Goal: Task Accomplishment & Management: Manage account settings

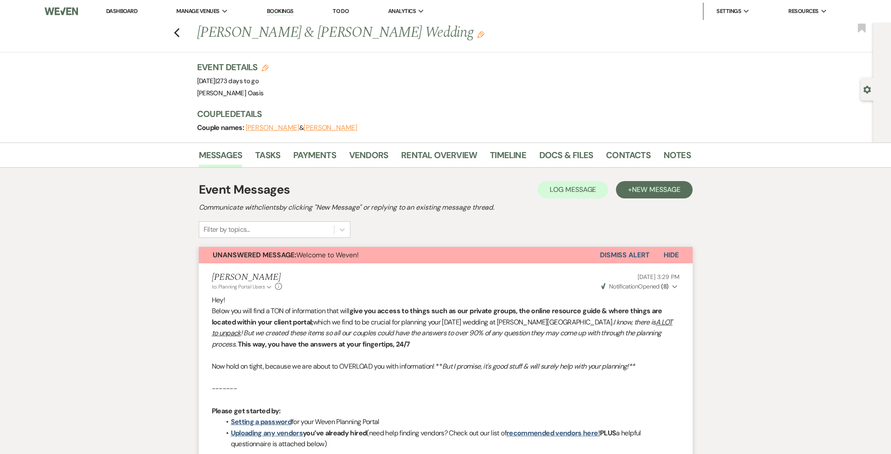
click at [129, 13] on link "Dashboard" at bounding box center [121, 10] width 31 height 7
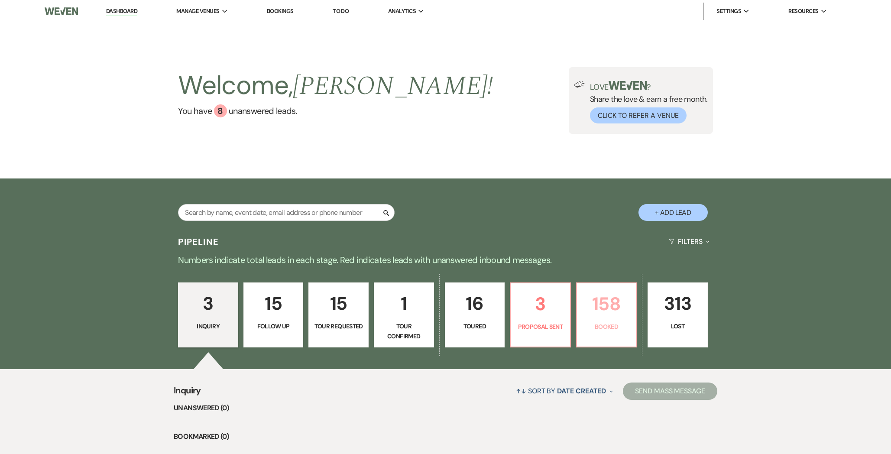
click at [597, 311] on p "158" at bounding box center [606, 303] width 49 height 29
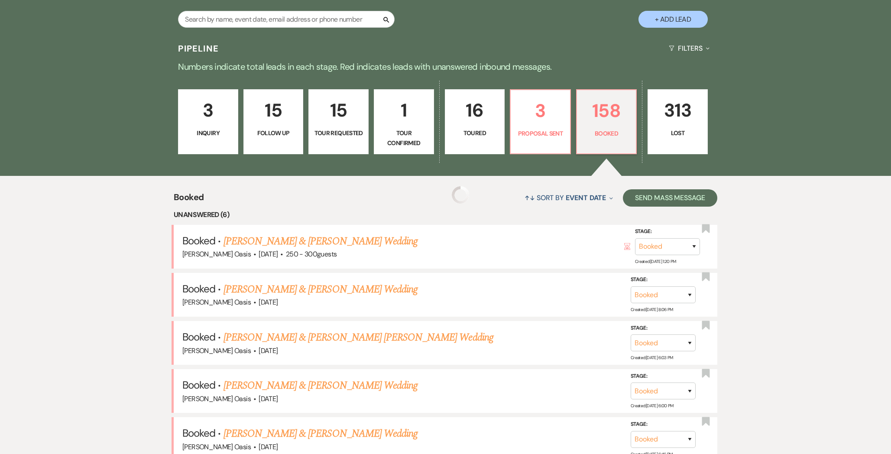
scroll to position [214, 0]
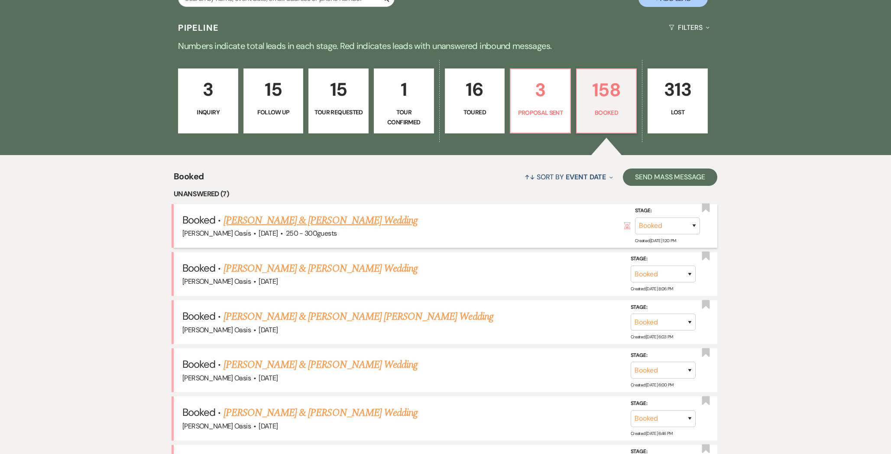
click at [296, 222] on link "[PERSON_NAME] & [PERSON_NAME] Wedding" at bounding box center [320, 221] width 194 height 16
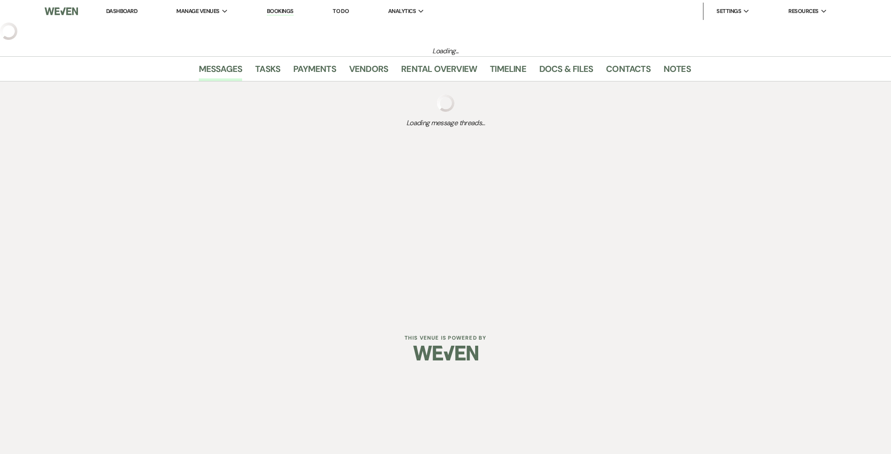
select select "1"
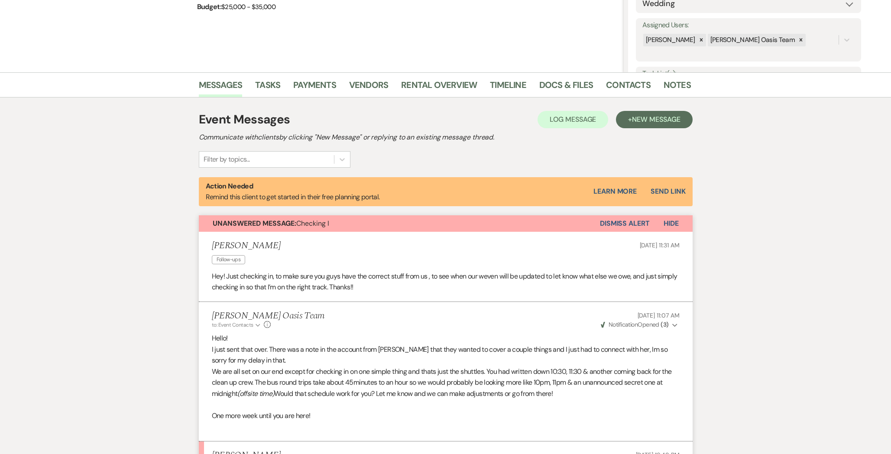
scroll to position [147, 0]
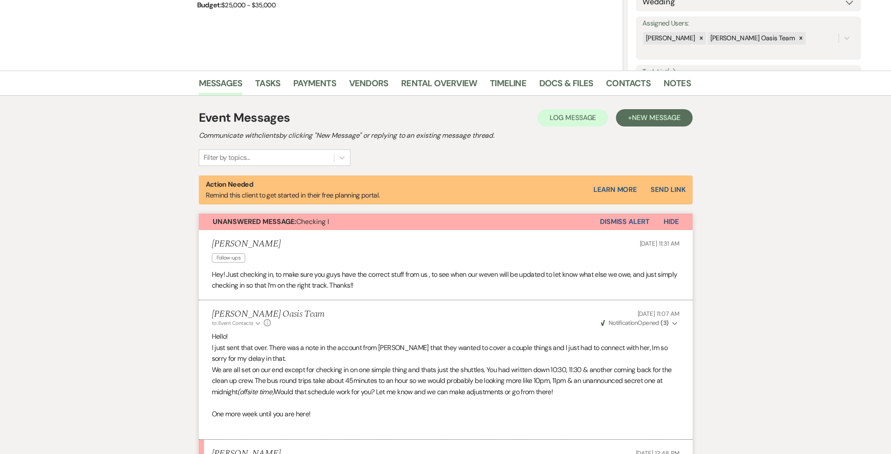
click at [639, 223] on button "Dismiss Alert" at bounding box center [625, 221] width 50 height 16
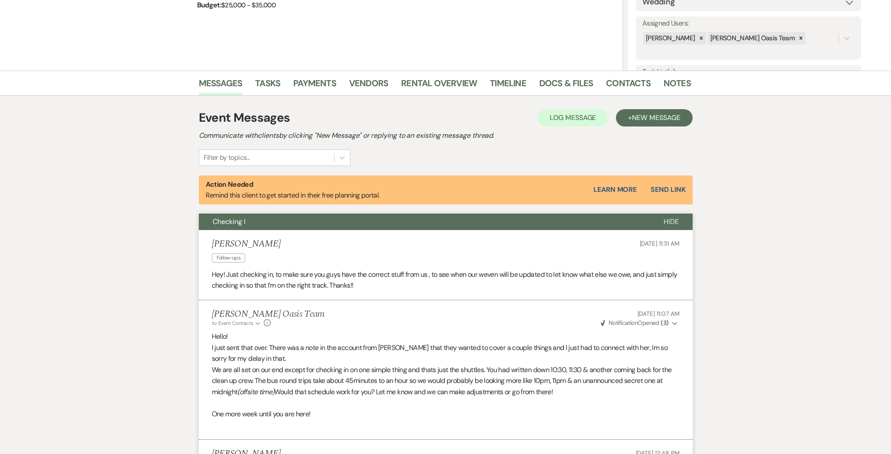
click at [662, 221] on button "Hide" at bounding box center [670, 221] width 43 height 16
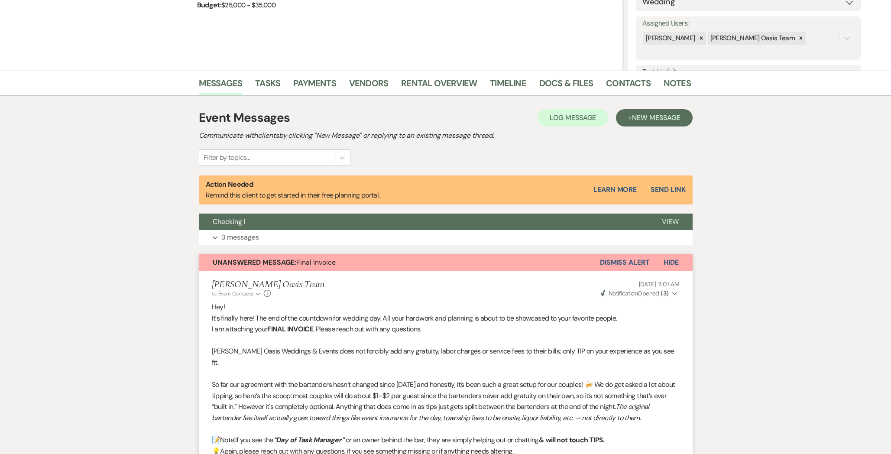
click at [622, 262] on button "Dismiss Alert" at bounding box center [625, 262] width 50 height 16
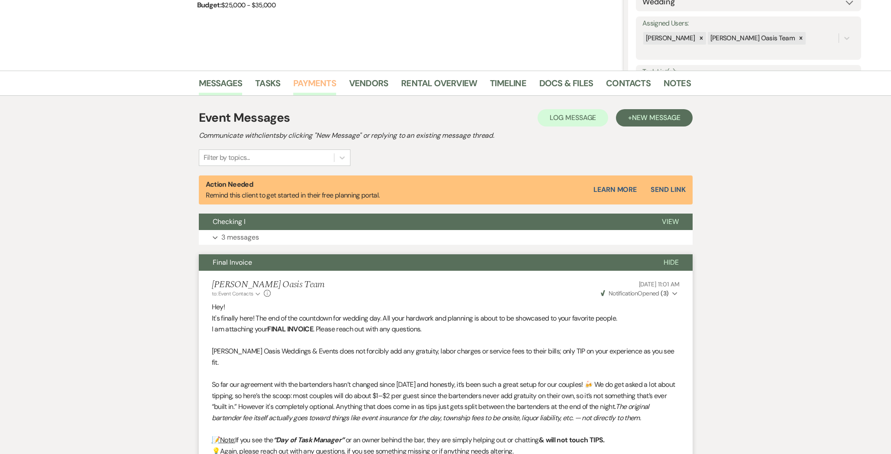
click at [298, 87] on link "Payments" at bounding box center [314, 85] width 43 height 19
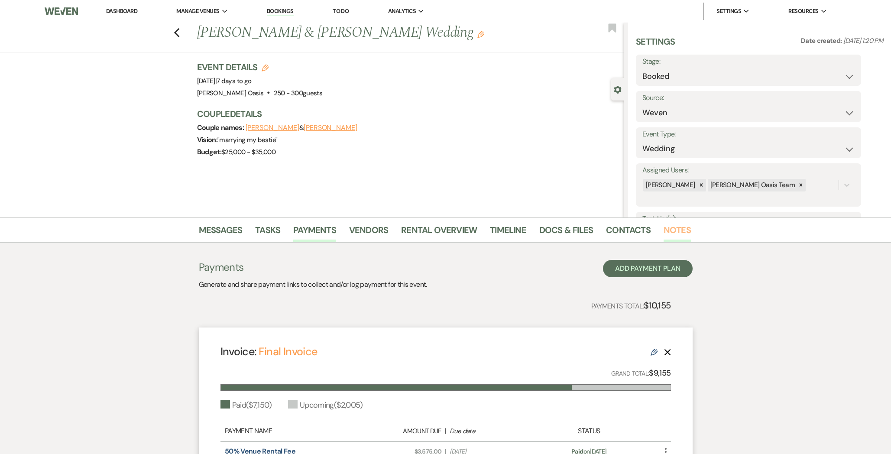
click at [672, 226] on link "Notes" at bounding box center [676, 232] width 27 height 19
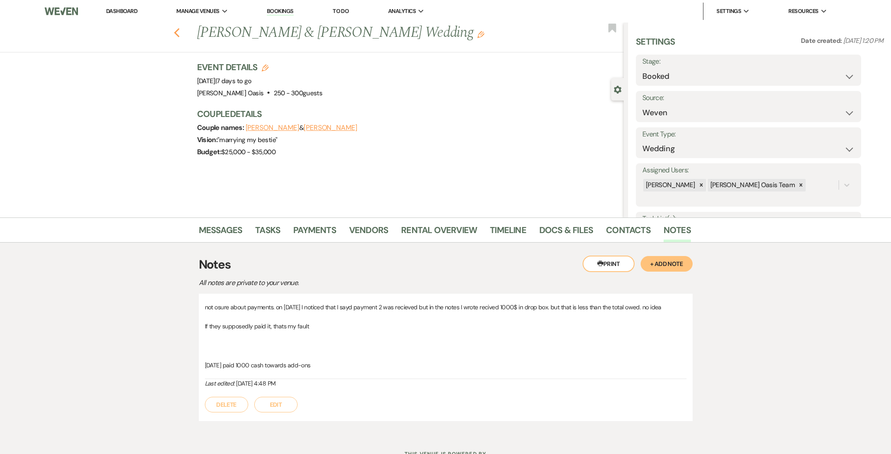
click at [174, 31] on icon "Previous" at bounding box center [177, 33] width 6 height 10
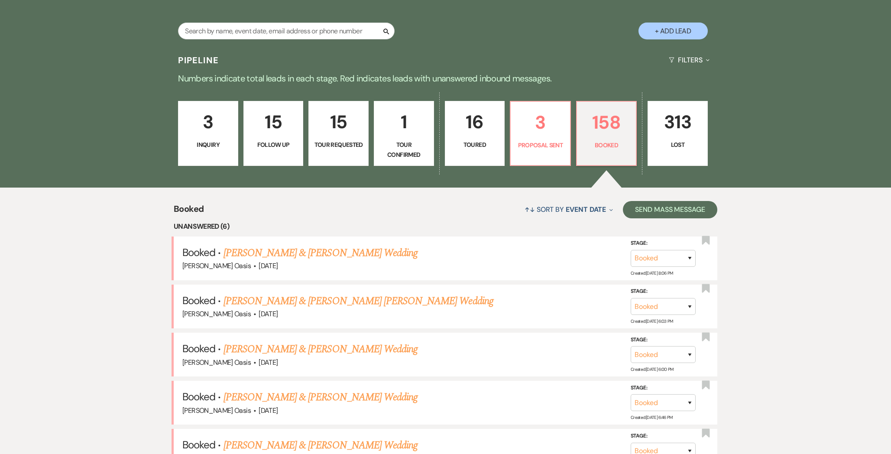
scroll to position [180, 0]
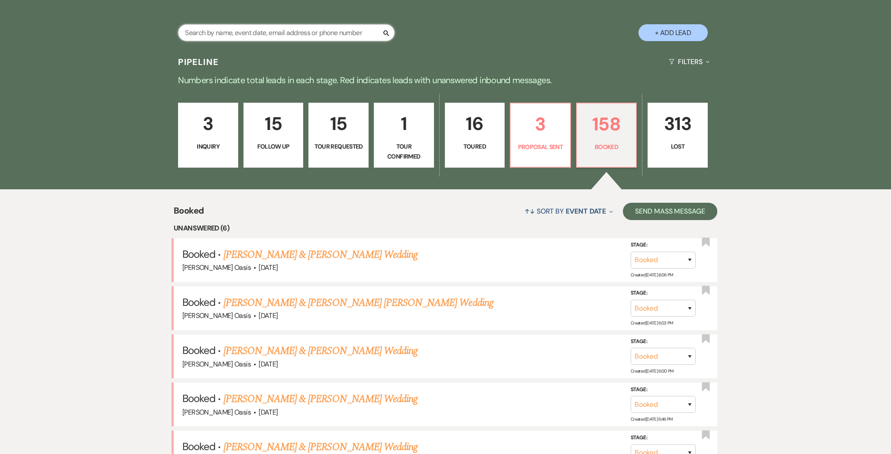
click at [277, 32] on input "text" at bounding box center [286, 32] width 216 height 17
type input "[PERSON_NAME]"
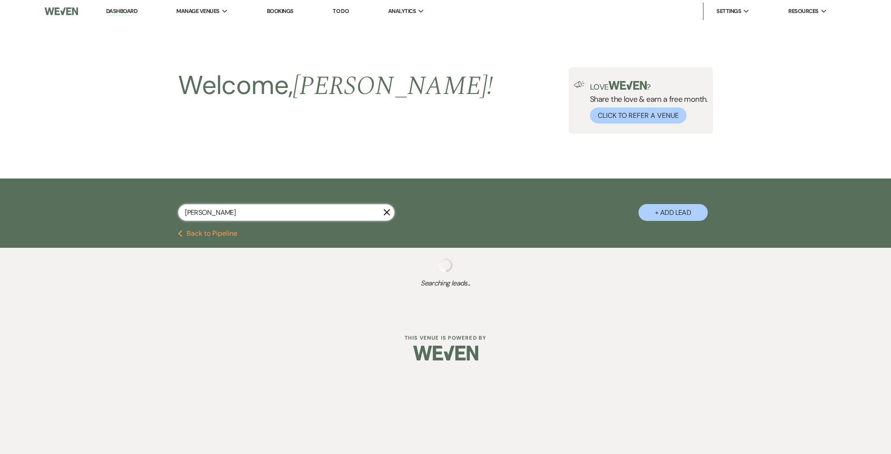
select select "8"
select select "5"
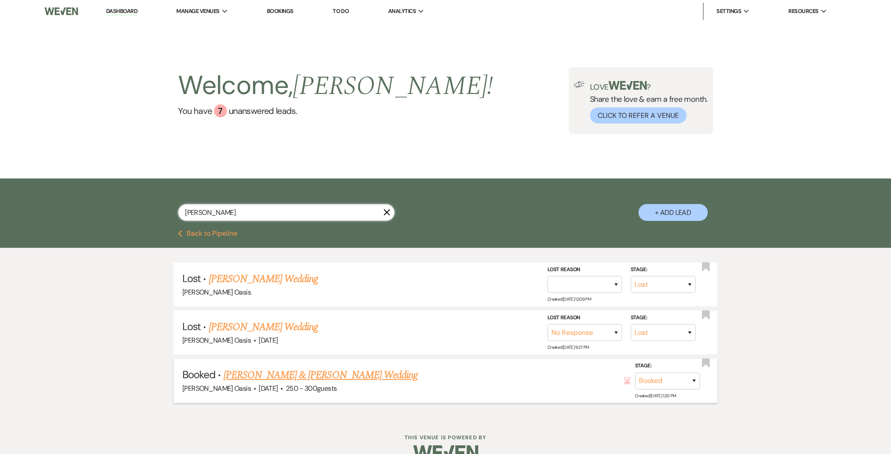
type input "[PERSON_NAME]"
click at [290, 379] on link "[PERSON_NAME] & [PERSON_NAME] Wedding" at bounding box center [320, 375] width 194 height 16
select select "1"
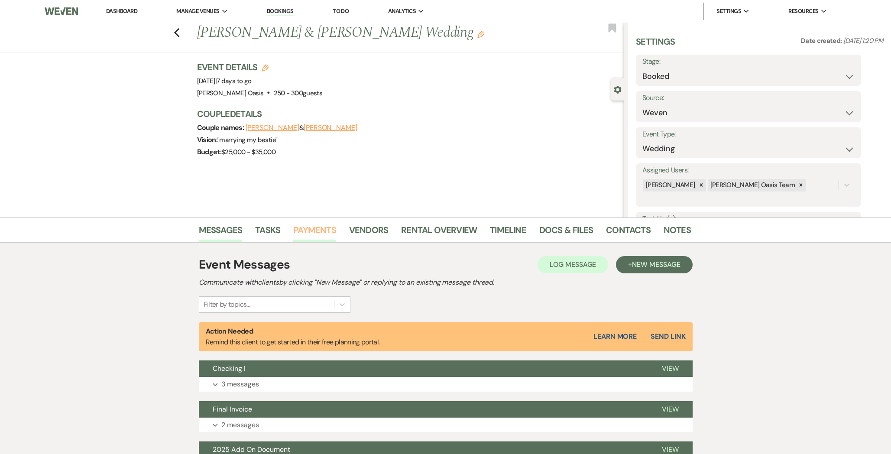
click at [310, 236] on link "Payments" at bounding box center [314, 232] width 43 height 19
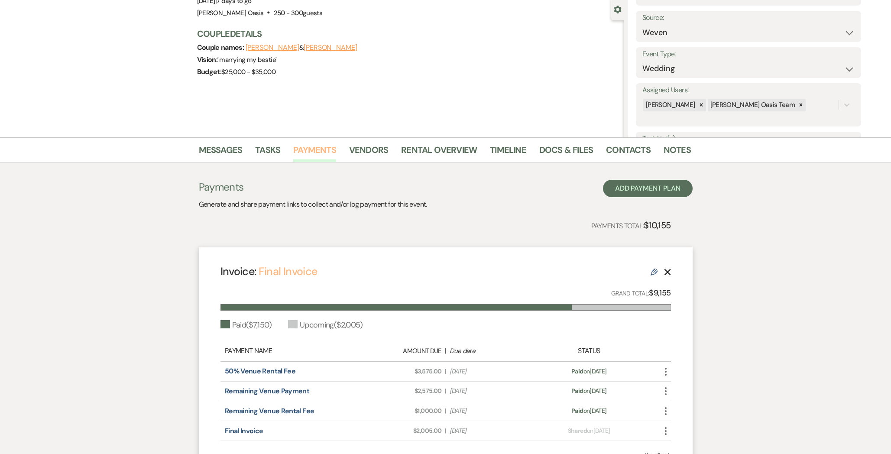
scroll to position [102, 0]
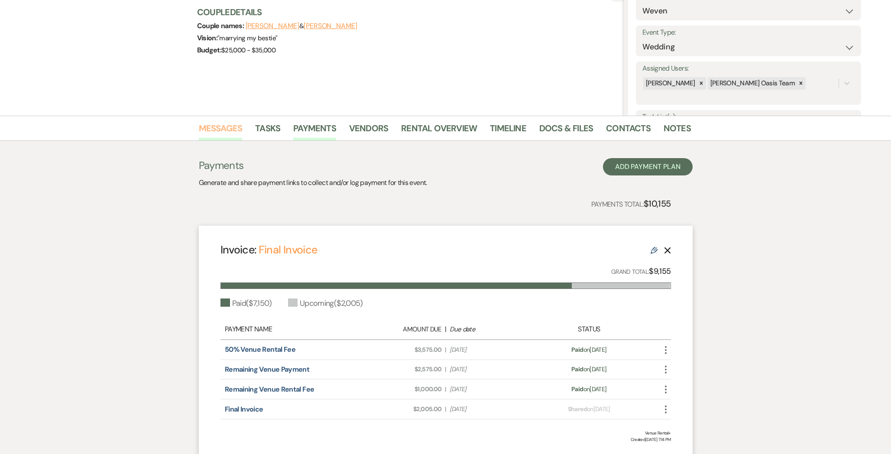
click at [214, 130] on link "Messages" at bounding box center [221, 130] width 44 height 19
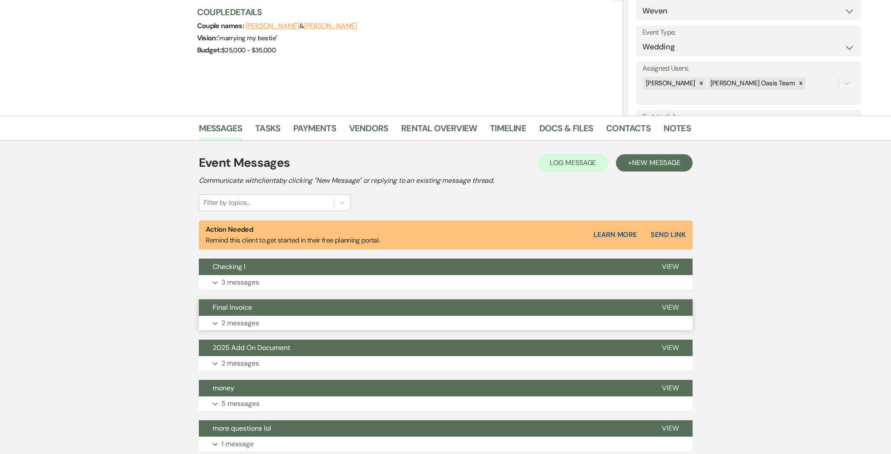
click at [267, 307] on button "Final Invoice" at bounding box center [423, 307] width 449 height 16
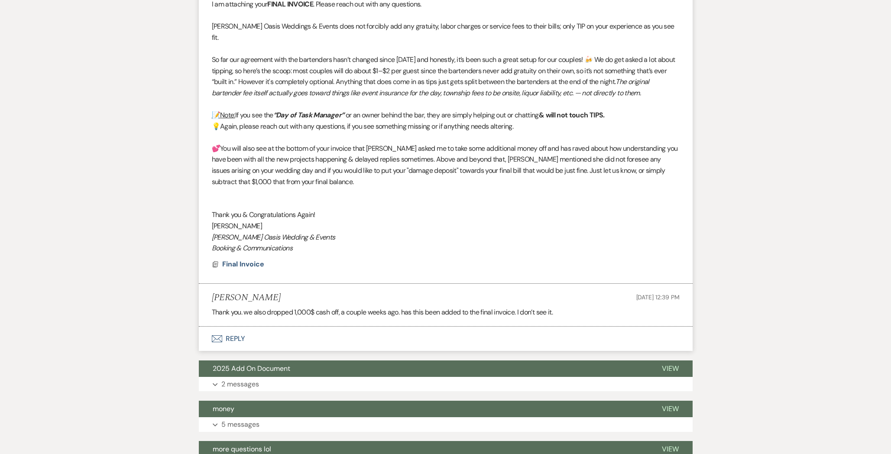
scroll to position [499, 0]
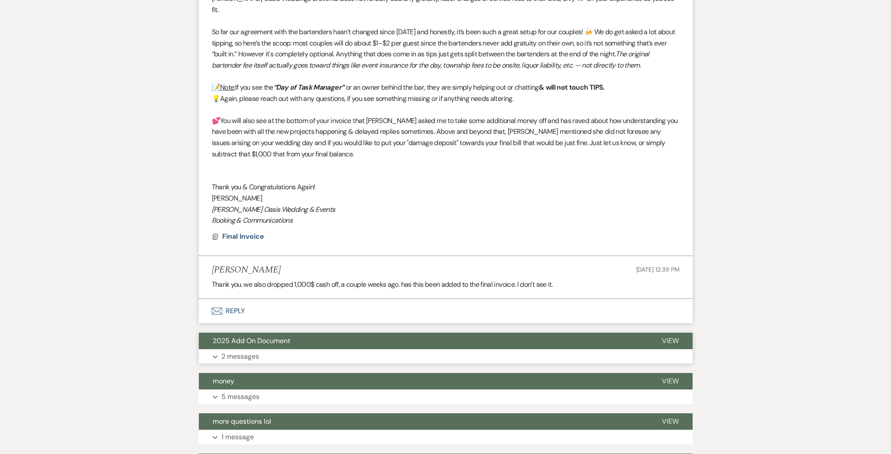
click at [266, 336] on span "2025 Add On Document" at bounding box center [251, 340] width 77 height 9
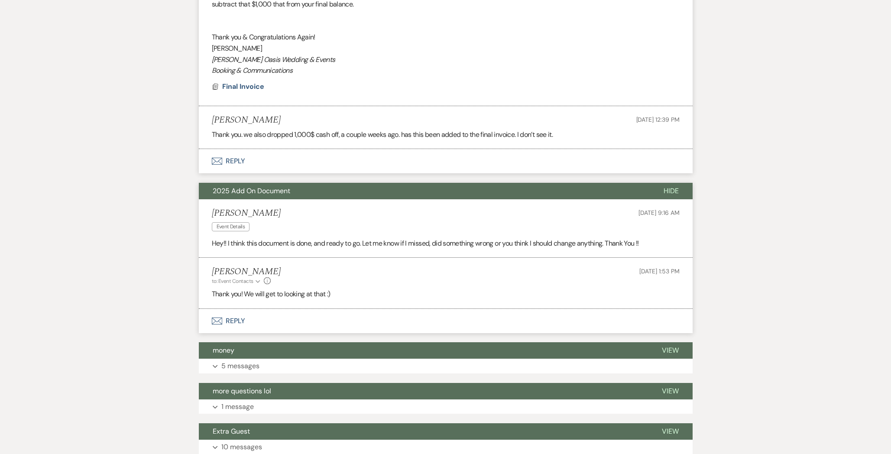
scroll to position [666, 0]
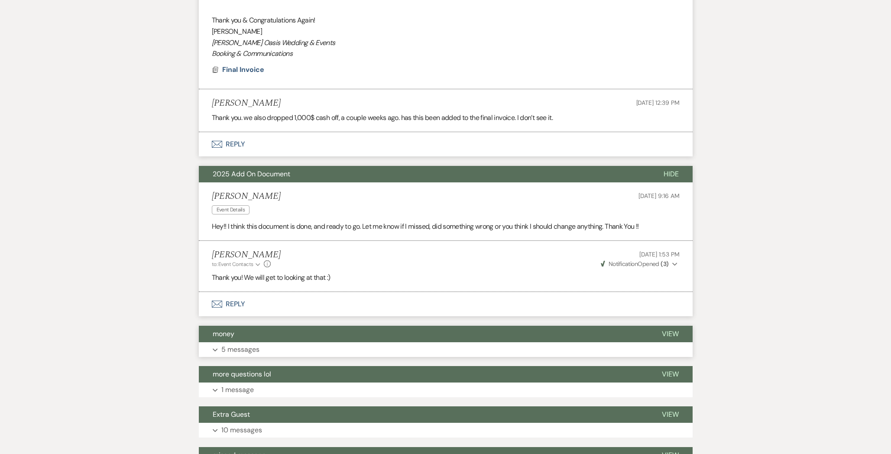
click at [266, 326] on button "money" at bounding box center [423, 334] width 449 height 16
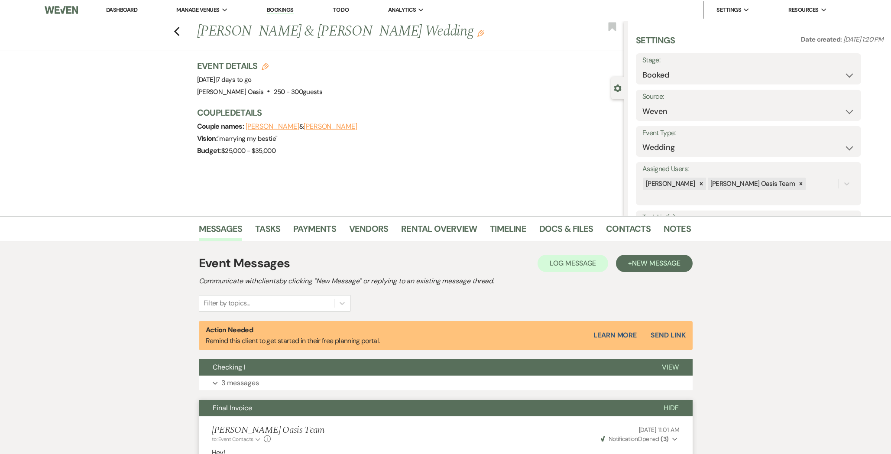
scroll to position [0, 0]
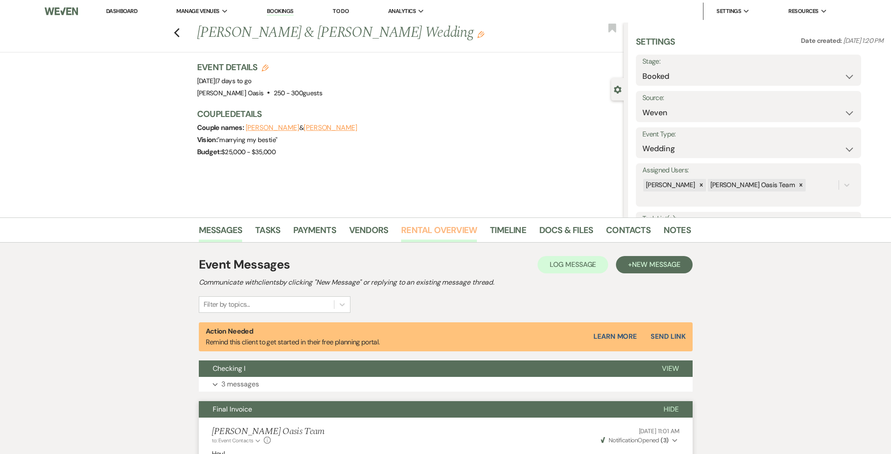
click at [466, 229] on link "Rental Overview" at bounding box center [439, 232] width 76 height 19
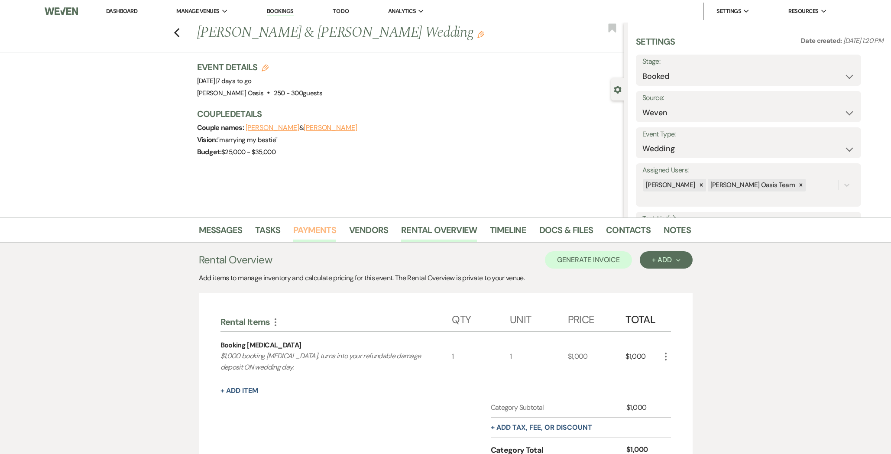
click at [305, 235] on link "Payments" at bounding box center [314, 232] width 43 height 19
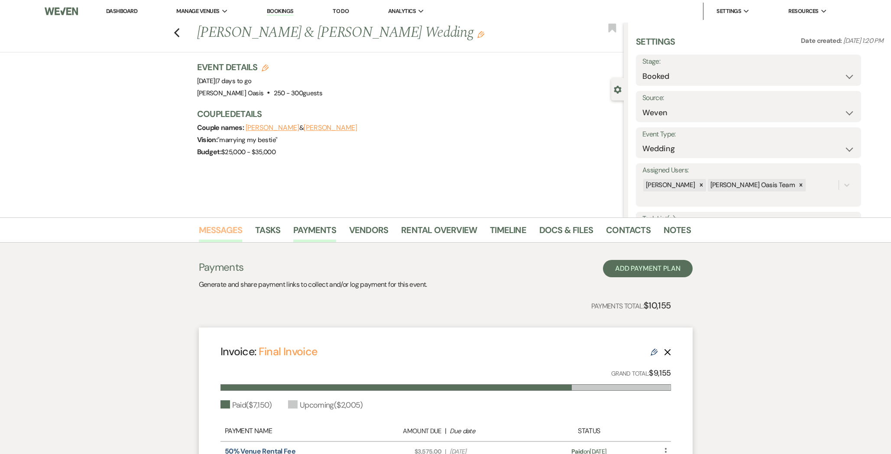
click at [231, 236] on link "Messages" at bounding box center [221, 232] width 44 height 19
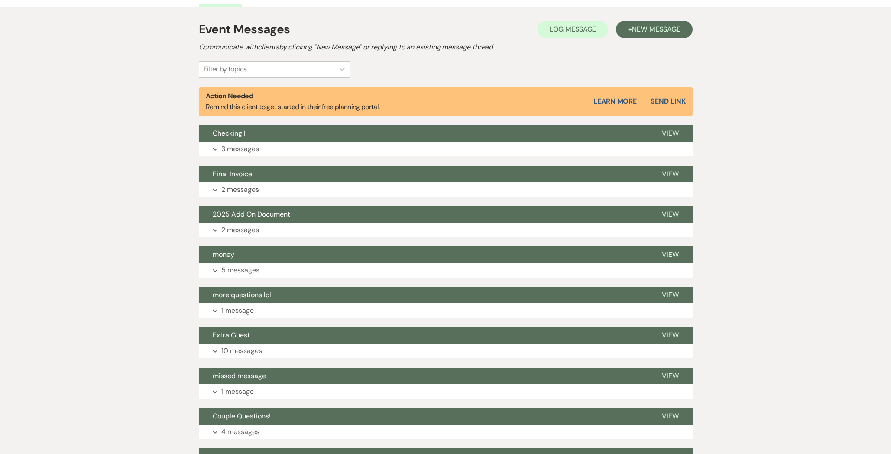
scroll to position [241, 0]
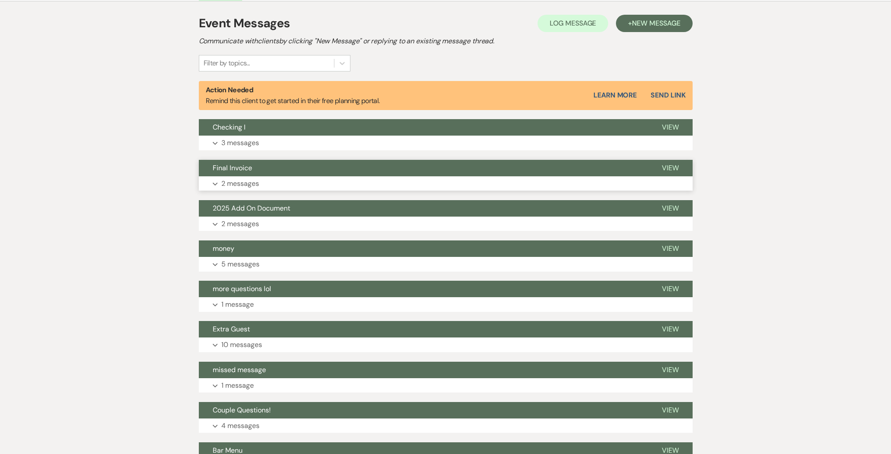
click at [255, 169] on button "Final Invoice" at bounding box center [423, 168] width 449 height 16
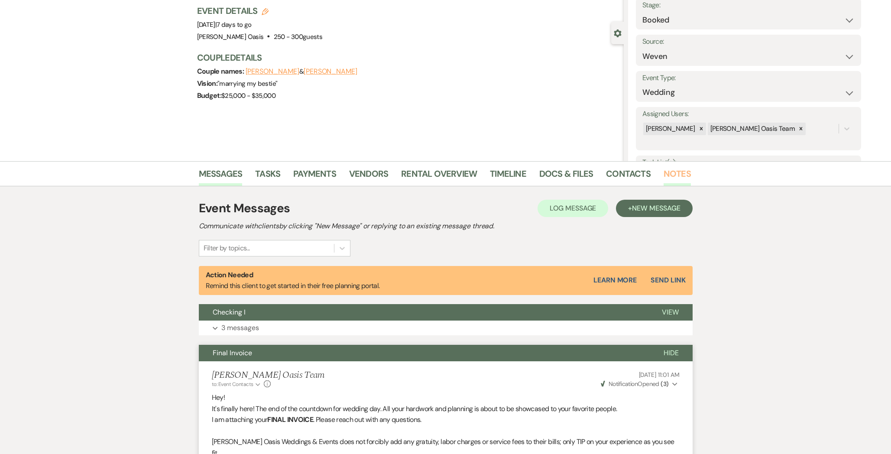
scroll to position [54, 0]
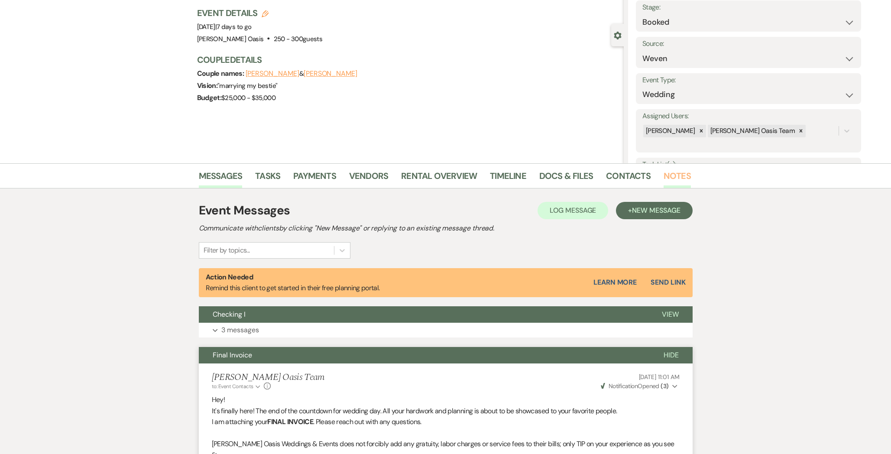
click at [668, 172] on link "Notes" at bounding box center [676, 178] width 27 height 19
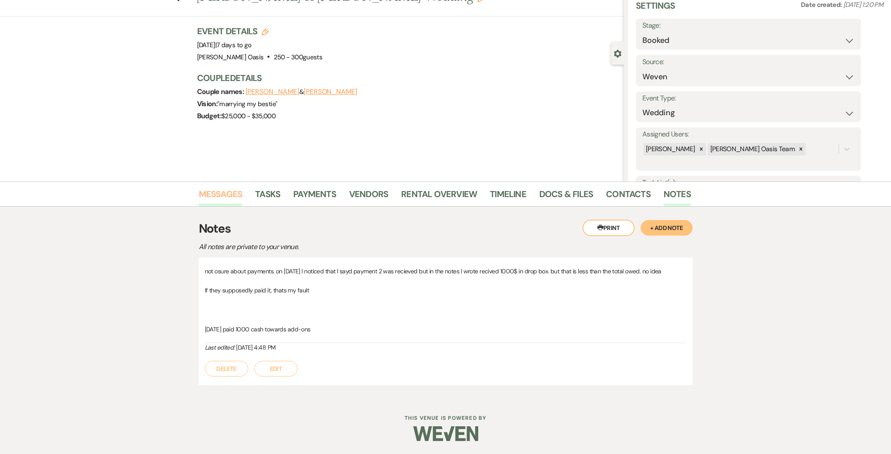
click at [216, 195] on link "Messages" at bounding box center [221, 196] width 44 height 19
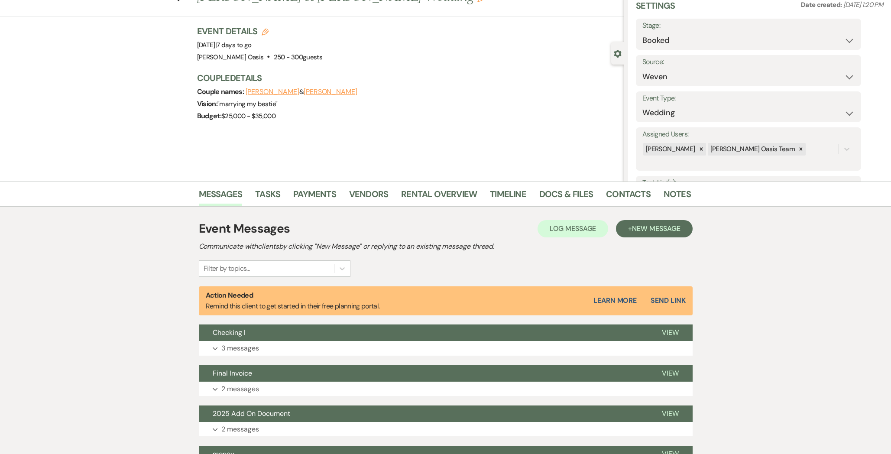
click at [320, 185] on li "Payments" at bounding box center [321, 195] width 56 height 21
click at [318, 190] on link "Payments" at bounding box center [314, 196] width 43 height 19
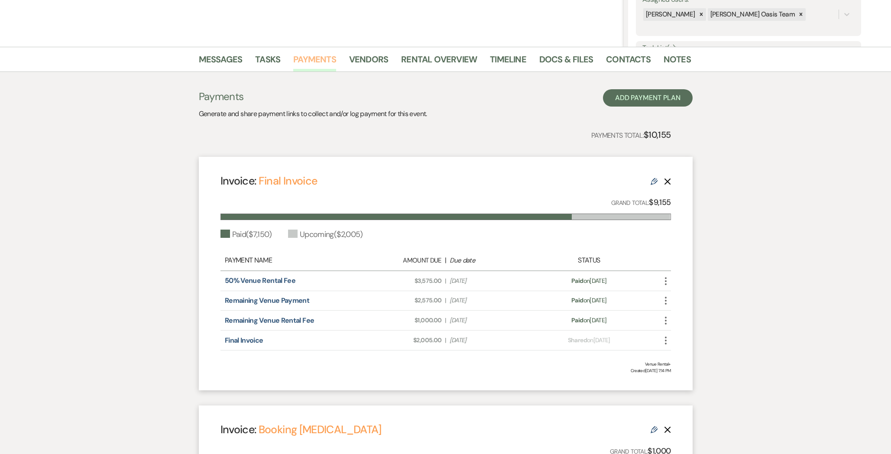
scroll to position [172, 0]
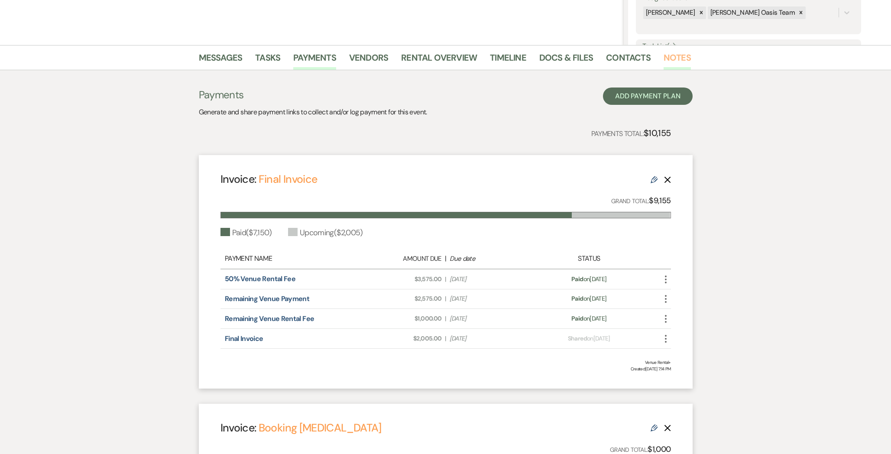
click at [680, 64] on link "Notes" at bounding box center [676, 60] width 27 height 19
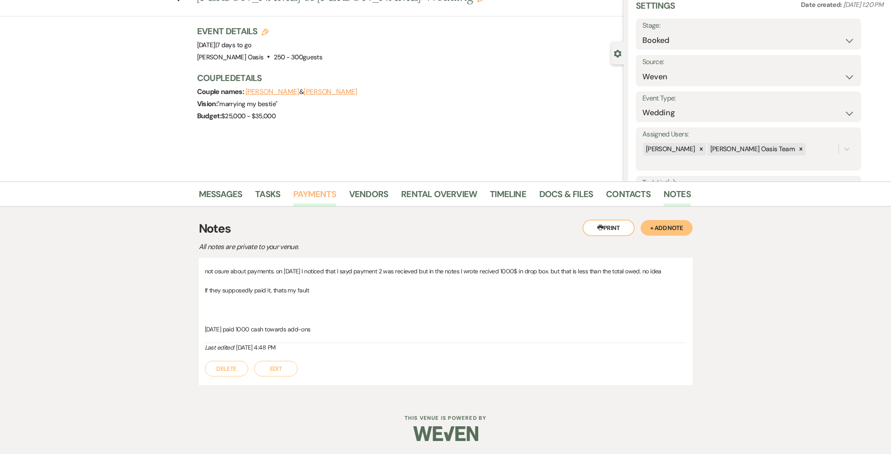
click at [319, 194] on link "Payments" at bounding box center [314, 196] width 43 height 19
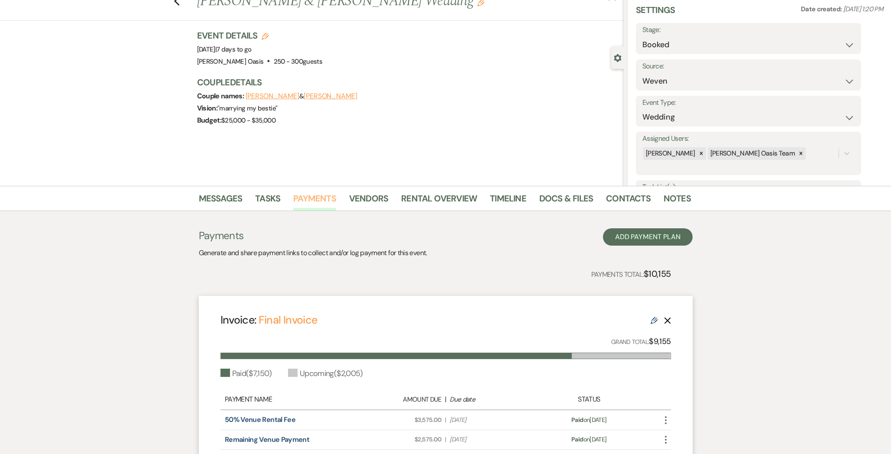
scroll to position [32, 0]
